Goal: Task Accomplishment & Management: Manage account settings

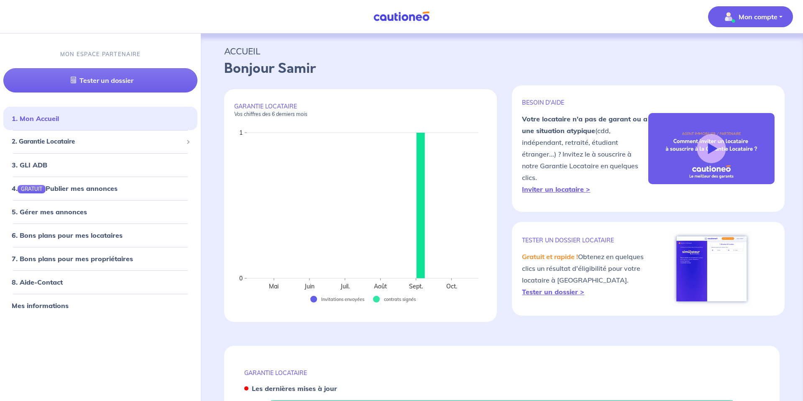
click at [763, 15] on p "Mon compte" at bounding box center [757, 17] width 39 height 10
click at [655, 11] on nav "Mon compte Mes informations Me déconnecter MON ESPACE PARTENAIRE Tester un doss…" at bounding box center [401, 16] width 803 height 33
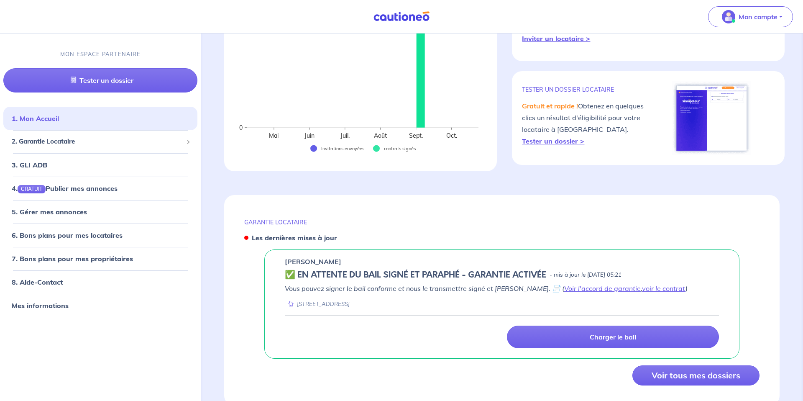
scroll to position [179, 0]
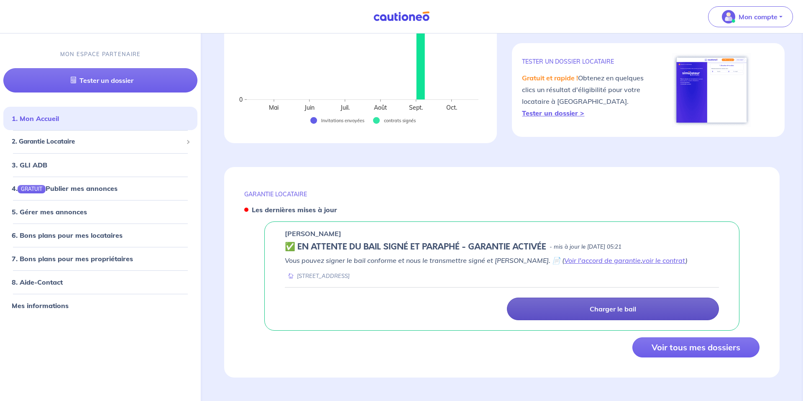
click at [607, 307] on p "Charger le bail" at bounding box center [613, 308] width 46 height 8
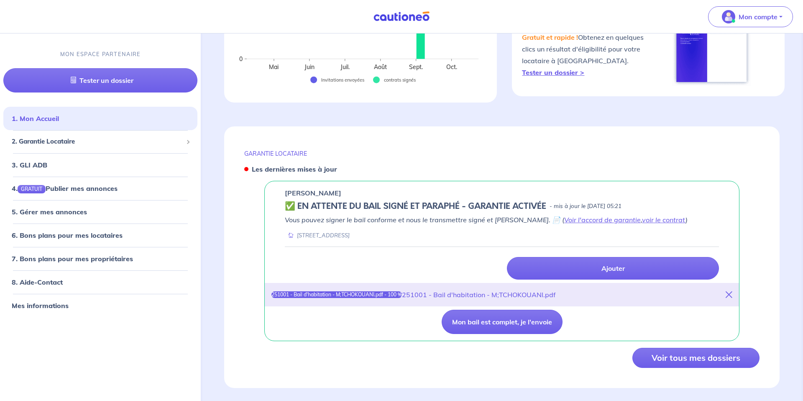
scroll to position [230, 0]
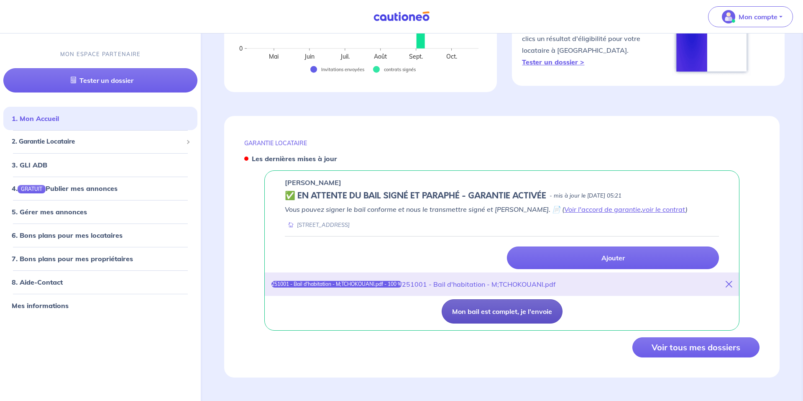
click at [490, 316] on button "Mon bail est complet, je l'envoie" at bounding box center [502, 311] width 121 height 24
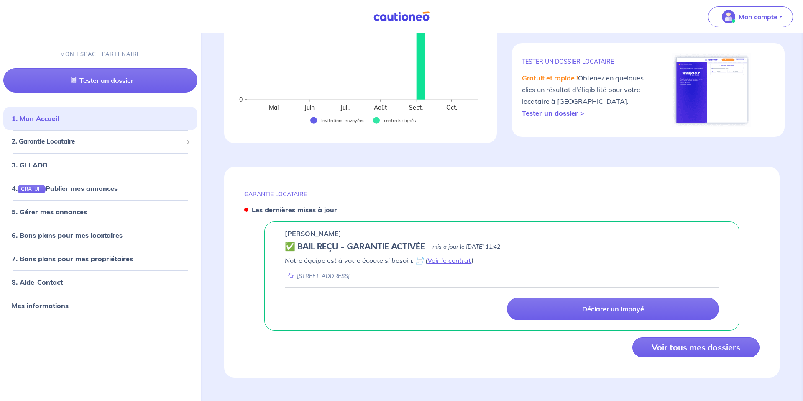
scroll to position [179, 0]
click at [37, 209] on link "5. Gérer mes annonces" at bounding box center [48, 211] width 72 height 8
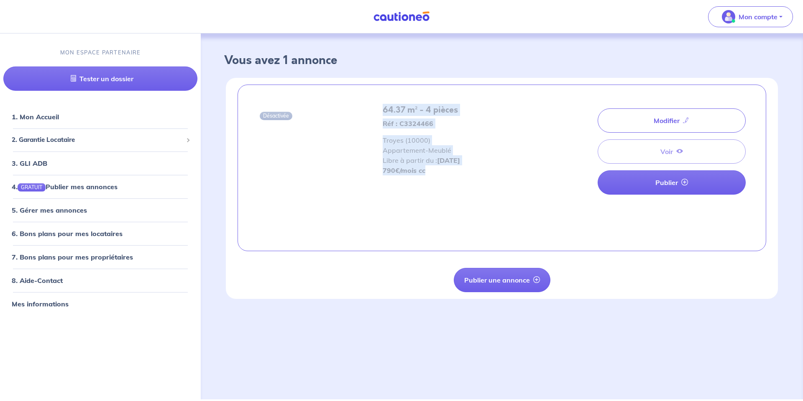
drag, startPoint x: 383, startPoint y: 105, endPoint x: 443, endPoint y: 172, distance: 90.0
click at [443, 172] on div "64.37 m² - 4 pièces Réf : C3324466 Troyes (10000) Appartement - Meublé Libre à …" at bounding box center [461, 140] width 156 height 70
click at [451, 180] on div "64.37 m² - 4 pièces Réf : C3324466 Troyes (10000) Appartement - Meublé Libre à …" at bounding box center [461, 167] width 166 height 125
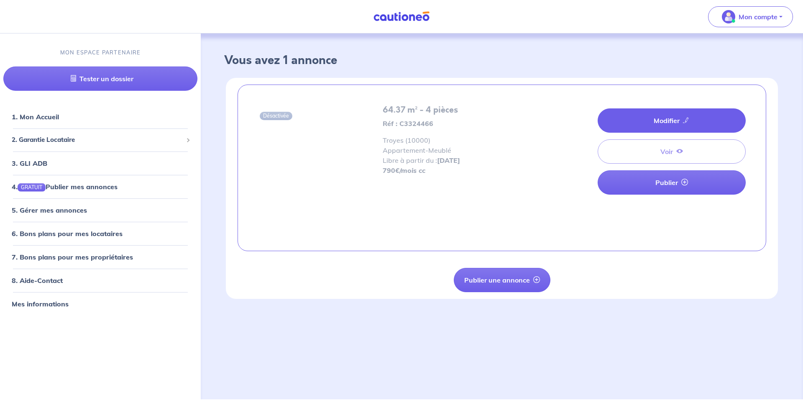
click at [666, 125] on link "Modifier" at bounding box center [672, 120] width 148 height 24
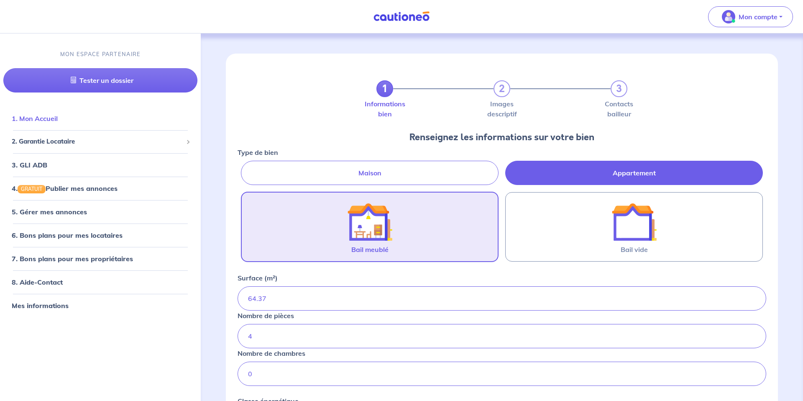
click at [54, 117] on link "1. Mon Accueil" at bounding box center [35, 118] width 46 height 8
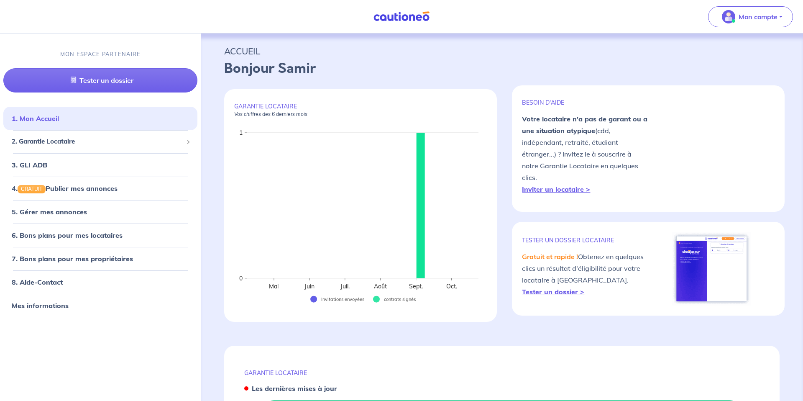
scroll to position [179, 0]
